Goal: Information Seeking & Learning: Learn about a topic

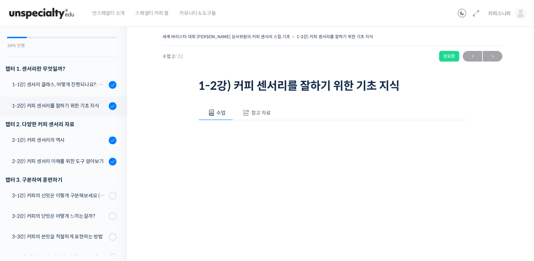
scroll to position [33, 0]
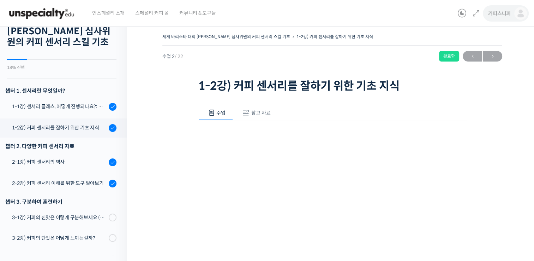
click at [494, 14] on span "커피스니퍼" at bounding box center [499, 13] width 23 height 6
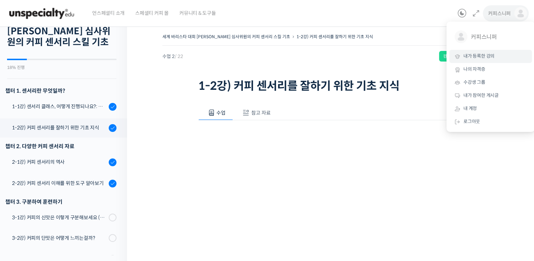
click at [476, 54] on span "내가 등록한 강의" at bounding box center [479, 56] width 31 height 6
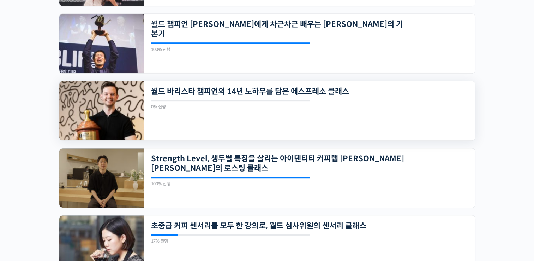
scroll to position [353, 0]
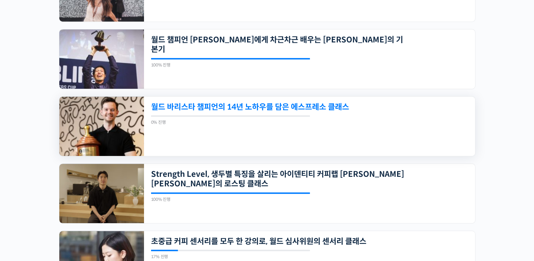
click at [266, 107] on link "월드 바리스타 챔피언의 14년 노하우를 담은 에스프레소 클래스" at bounding box center [278, 107] width 254 height 10
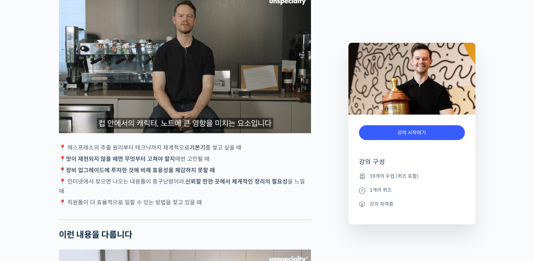
scroll to position [1413, 0]
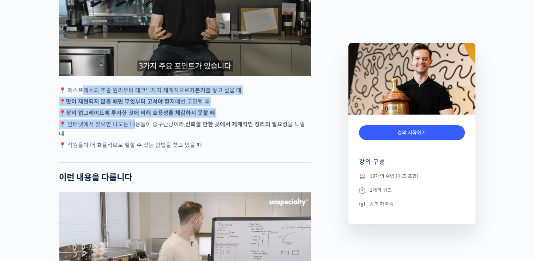
drag, startPoint x: 82, startPoint y: 104, endPoint x: 135, endPoint y: 134, distance: 60.9
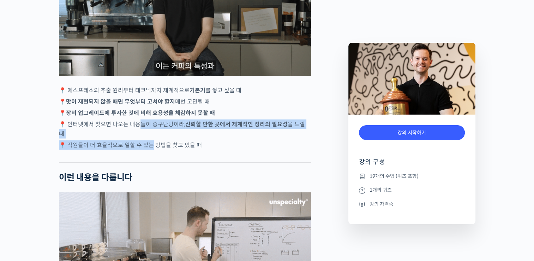
drag, startPoint x: 139, startPoint y: 147, endPoint x: 153, endPoint y: 151, distance: 14.2
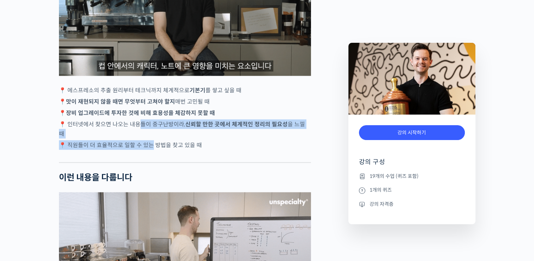
drag, startPoint x: 153, startPoint y: 151, endPoint x: 97, endPoint y: 146, distance: 55.7
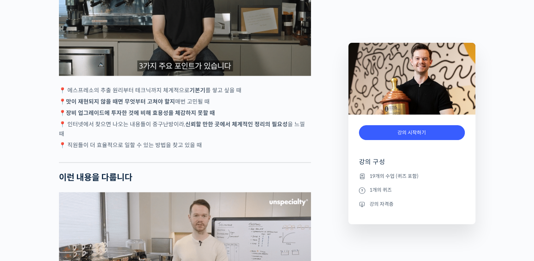
click at [67, 118] on p "📍 장비 업그레이드에 투자한 것에 비해 효용성을 체감하지 못할 때" at bounding box center [185, 113] width 252 height 10
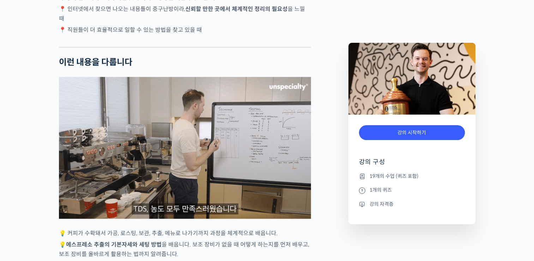
scroll to position [1554, 0]
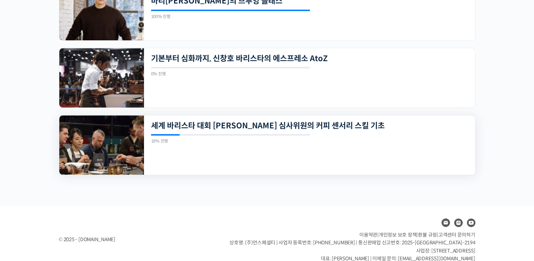
scroll to position [671, 0]
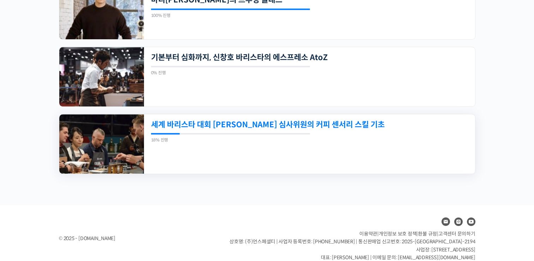
click at [240, 122] on link "세계 바리스타 대회 [PERSON_NAME] 심사위원의 커피 센서리 스킬 기초" at bounding box center [278, 125] width 254 height 10
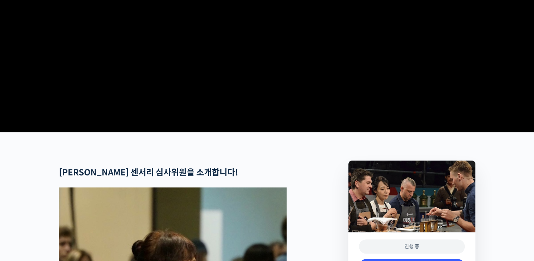
scroll to position [389, 0]
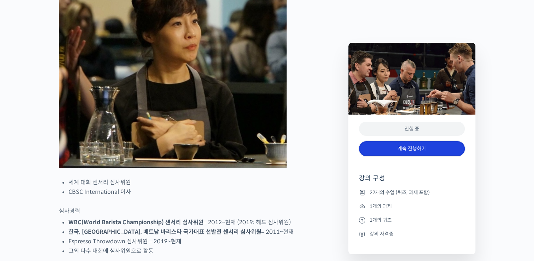
click at [397, 149] on link "계속 진행하기" at bounding box center [412, 148] width 106 height 15
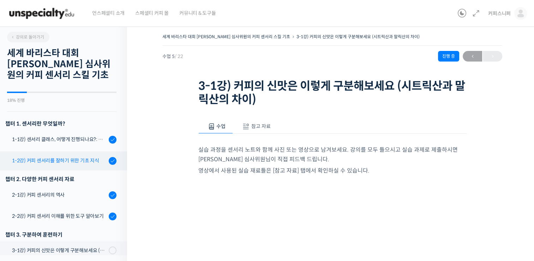
click at [53, 155] on link "1-2강) 커피 센서리를 잘하기 위한 기초 지식" at bounding box center [61, 160] width 131 height 19
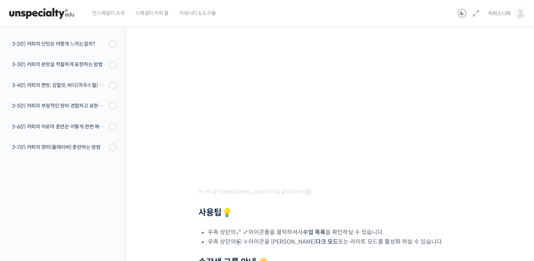
scroll to position [87, 0]
